Goal: Transaction & Acquisition: Purchase product/service

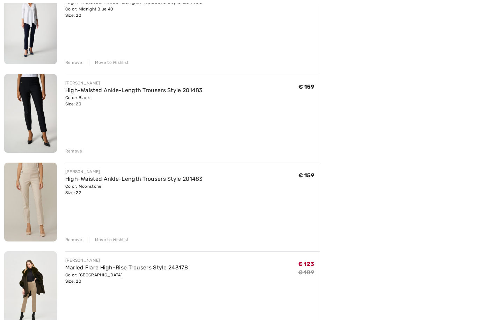
scroll to position [195, 0]
click at [73, 241] on div "Remove" at bounding box center [73, 240] width 17 height 6
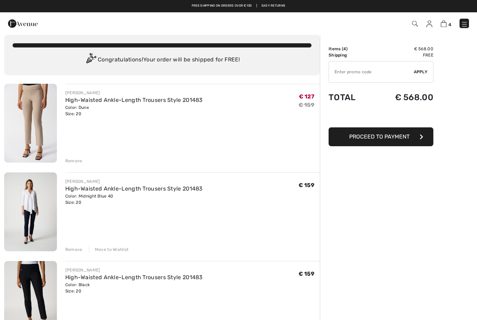
scroll to position [0, 0]
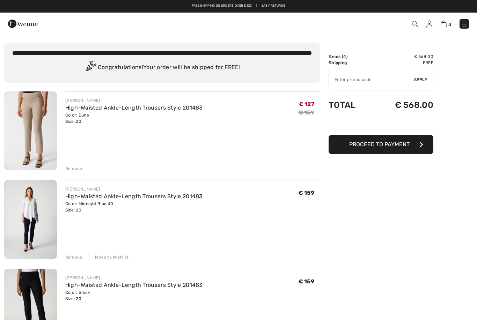
click at [67, 171] on div "Remove" at bounding box center [73, 169] width 17 height 6
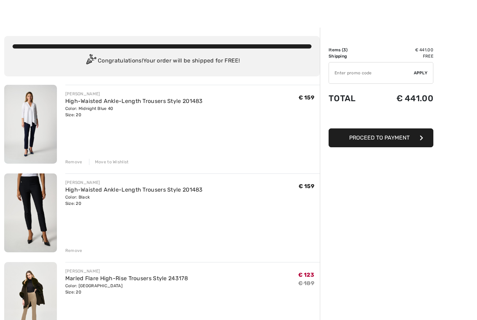
scroll to position [24, 0]
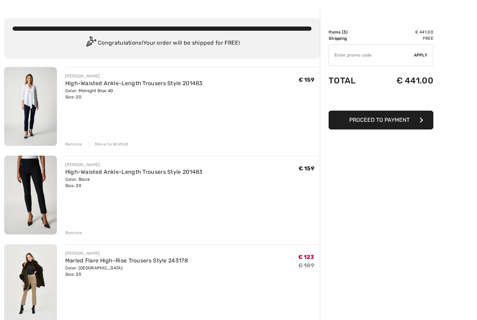
click at [68, 235] on div "Remove" at bounding box center [73, 233] width 17 height 6
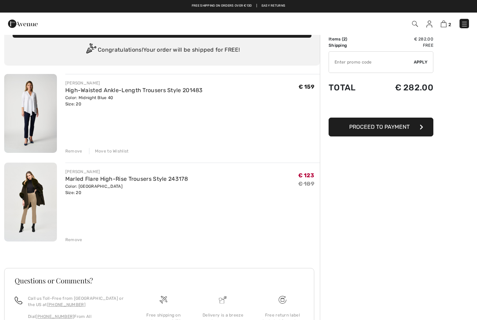
scroll to position [0, 0]
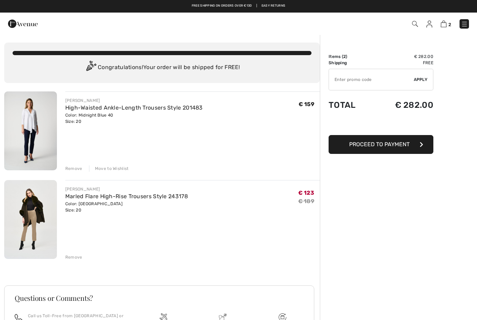
click at [467, 24] on img at bounding box center [464, 24] width 7 height 7
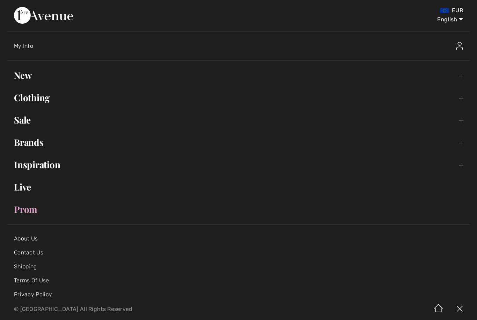
click at [18, 126] on link "Sale Toggle submenu" at bounding box center [238, 119] width 463 height 15
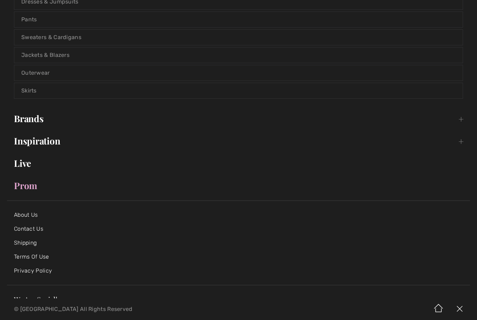
scroll to position [174, 0]
click at [23, 190] on link "Prom" at bounding box center [238, 184] width 463 height 15
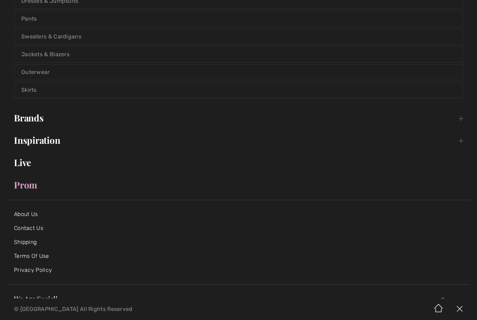
scroll to position [2, 0]
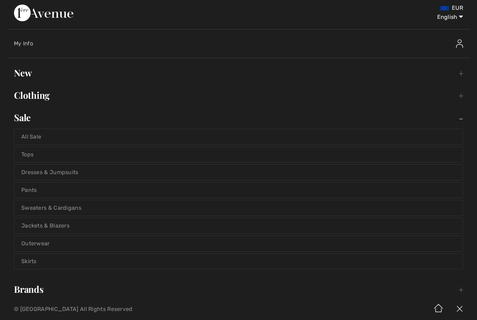
click at [37, 137] on link "All Sale" at bounding box center [238, 136] width 449 height 15
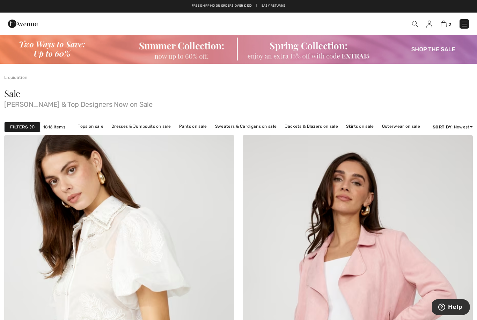
click at [22, 129] on strong "Filters" at bounding box center [19, 127] width 18 height 6
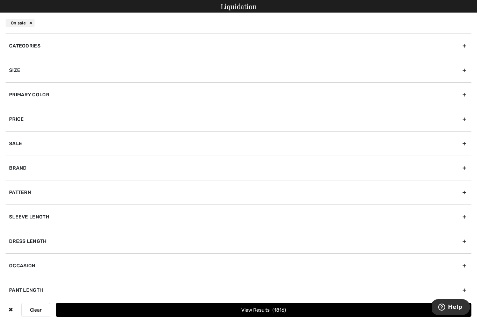
click at [20, 168] on div "Brand" at bounding box center [239, 168] width 466 height 24
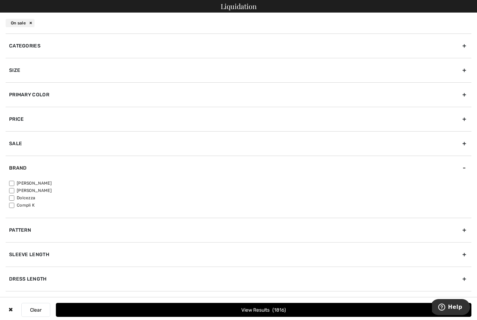
click at [10, 183] on input"] "[PERSON_NAME]" at bounding box center [11, 183] width 5 height 5
checkbox input"] "true"
click at [12, 71] on div "Size" at bounding box center [239, 70] width 466 height 24
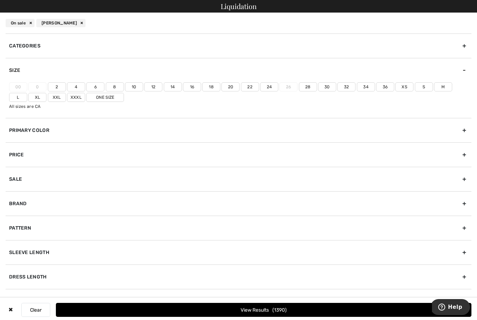
click at [67, 94] on label "Xxxl" at bounding box center [76, 97] width 18 height 9
click at [0, 0] on input"] "Xxxl" at bounding box center [0, 0] width 0 height 0
click at [234, 87] on label "20" at bounding box center [230, 86] width 18 height 9
click at [0, 0] on input"] "20" at bounding box center [0, 0] width 0 height 0
click at [248, 86] on label "22" at bounding box center [250, 86] width 18 height 9
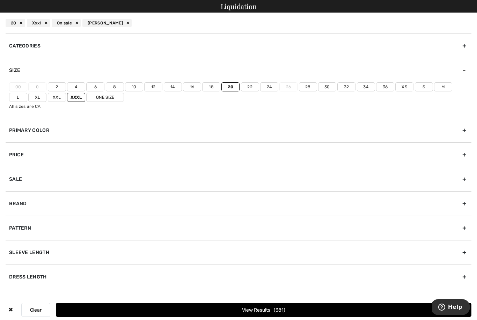
click at [0, 0] on input"] "22" at bounding box center [0, 0] width 0 height 0
click at [270, 85] on label "24" at bounding box center [269, 86] width 18 height 9
click at [0, 0] on input"] "24" at bounding box center [0, 0] width 0 height 0
click at [273, 310] on button "View Results 511" at bounding box center [264, 310] width 416 height 14
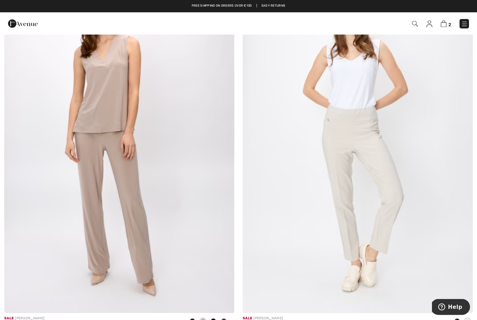
scroll to position [2029, 0]
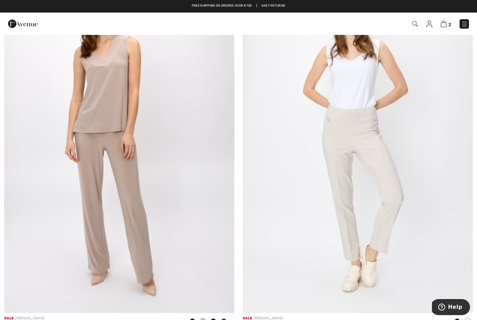
click at [351, 173] on img at bounding box center [358, 140] width 230 height 345
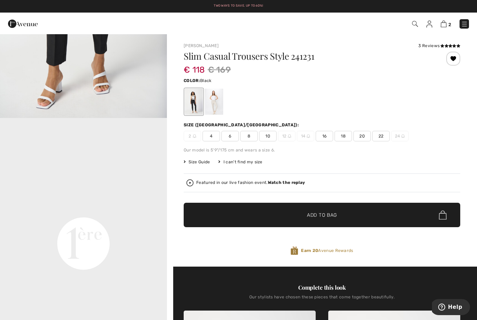
scroll to position [412, 0]
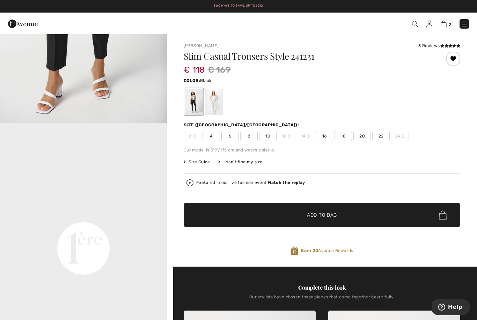
click at [223, 101] on div at bounding box center [214, 102] width 18 height 26
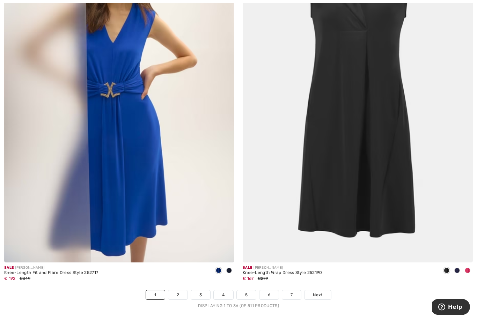
scroll to position [6700, 0]
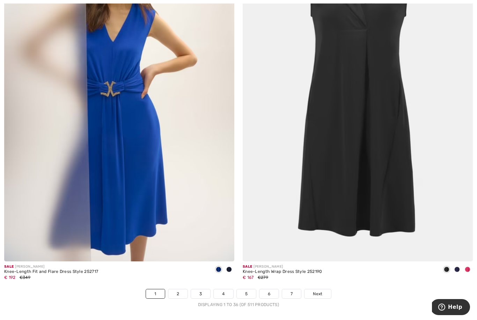
click at [171, 290] on link "2" at bounding box center [177, 294] width 19 height 9
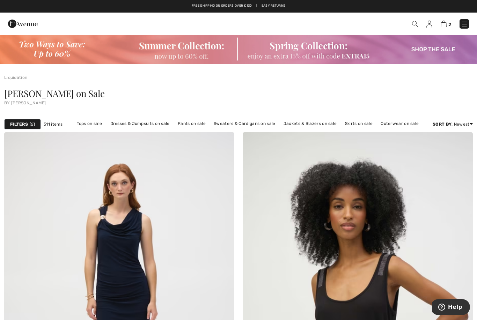
click at [17, 123] on strong "Filters" at bounding box center [19, 124] width 18 height 6
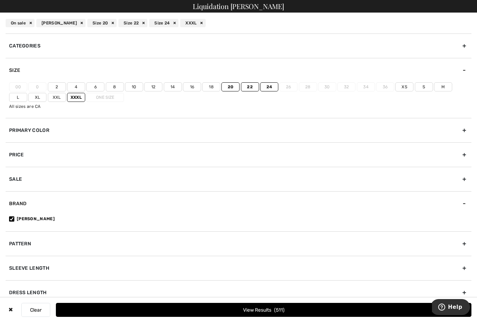
click at [466, 49] on div "Categories" at bounding box center [239, 46] width 466 height 24
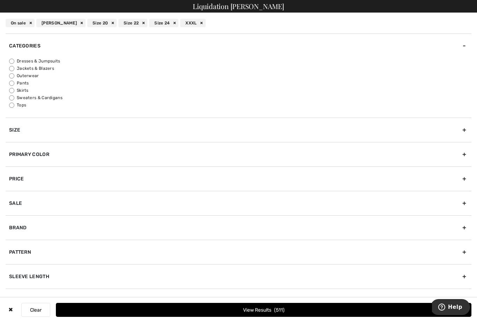
click at [283, 308] on span "511" at bounding box center [279, 310] width 10 height 6
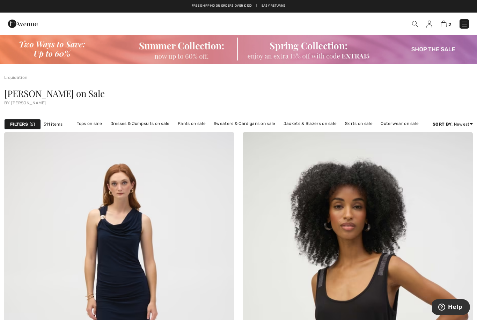
click at [464, 28] on img at bounding box center [464, 24] width 7 height 7
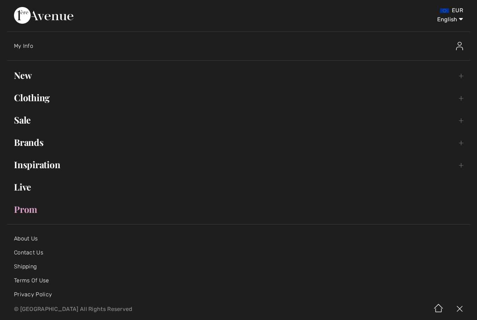
click at [21, 73] on link "New Toggle submenu" at bounding box center [238, 75] width 463 height 15
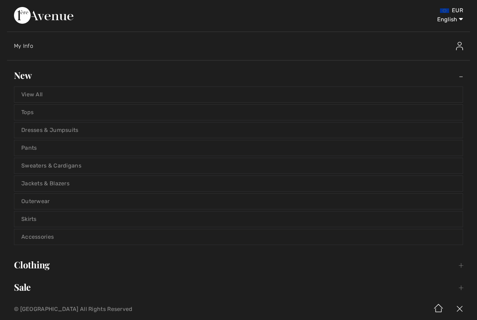
click at [26, 93] on link "View All" at bounding box center [238, 94] width 449 height 15
click at [31, 97] on link "View All" at bounding box center [238, 94] width 449 height 15
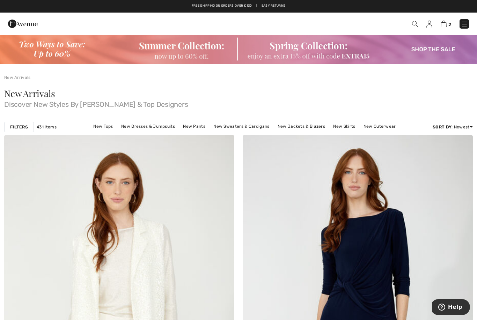
click at [17, 131] on div "Filters" at bounding box center [19, 127] width 30 height 10
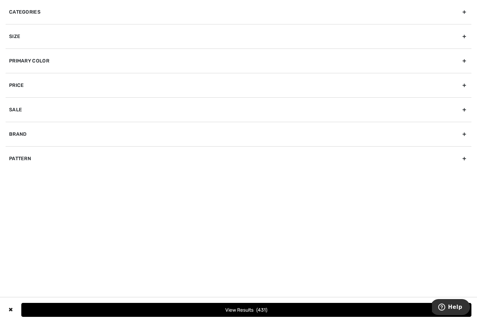
click at [20, 137] on div "Brand" at bounding box center [239, 134] width 466 height 24
click at [13, 150] on input"] "[PERSON_NAME]" at bounding box center [11, 149] width 5 height 5
checkbox input"] "true"
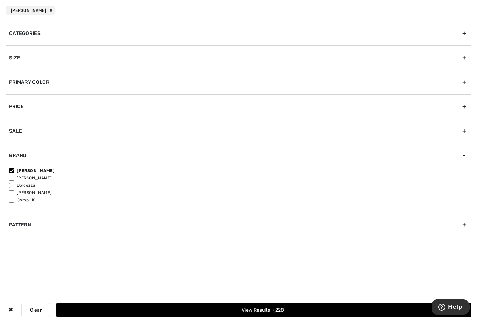
click at [20, 61] on div "Size" at bounding box center [239, 57] width 466 height 24
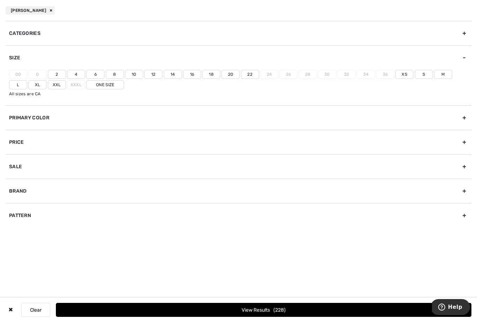
click at [234, 72] on label "20" at bounding box center [230, 74] width 18 height 9
click at [0, 0] on input"] "20" at bounding box center [0, 0] width 0 height 0
click at [250, 73] on label "22" at bounding box center [250, 74] width 18 height 9
click at [0, 0] on input"] "22" at bounding box center [0, 0] width 0 height 0
click at [48, 86] on label "Xxl" at bounding box center [57, 84] width 18 height 9
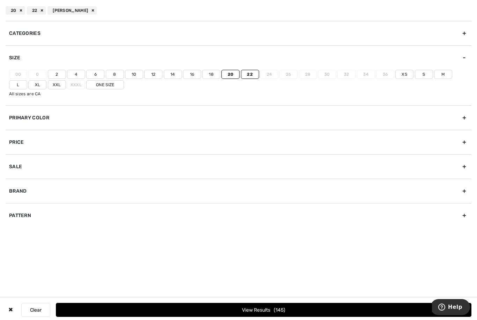
click at [0, 0] on input"] "Xxl" at bounding box center [0, 0] width 0 height 0
click at [97, 84] on label "One Size" at bounding box center [105, 84] width 38 height 9
click at [0, 0] on input"] "One Size" at bounding box center [0, 0] width 0 height 0
click at [274, 311] on span "205" at bounding box center [280, 310] width 12 height 6
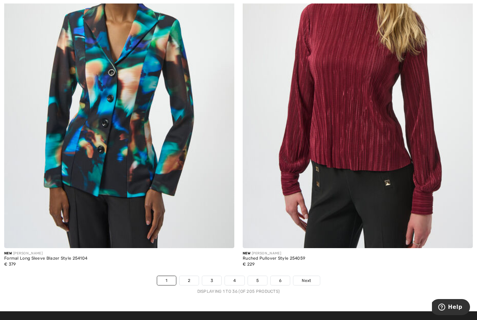
scroll to position [6703, 0]
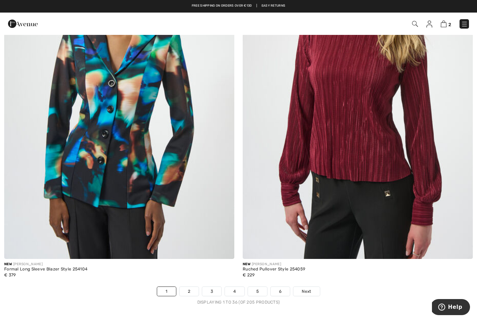
click at [194, 287] on link "2" at bounding box center [189, 291] width 19 height 9
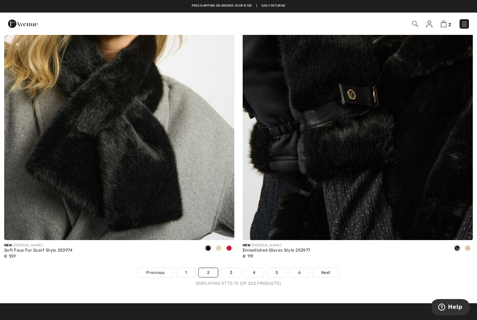
scroll to position [6709, 0]
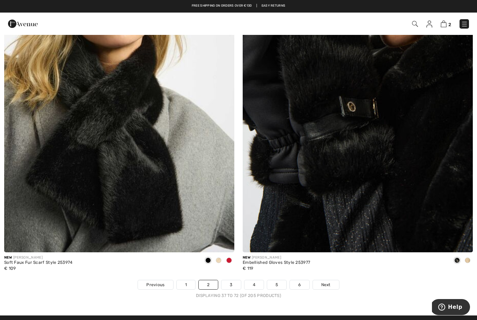
click at [234, 281] on link "3" at bounding box center [230, 285] width 19 height 9
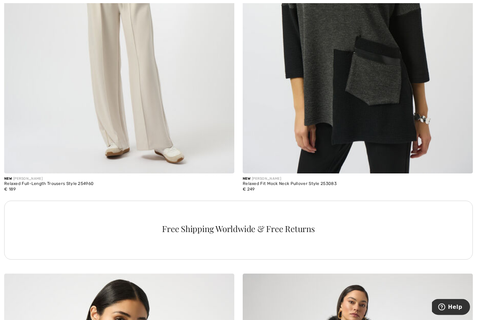
scroll to position [4480, 0]
